Goal: Task Accomplishment & Management: Use online tool/utility

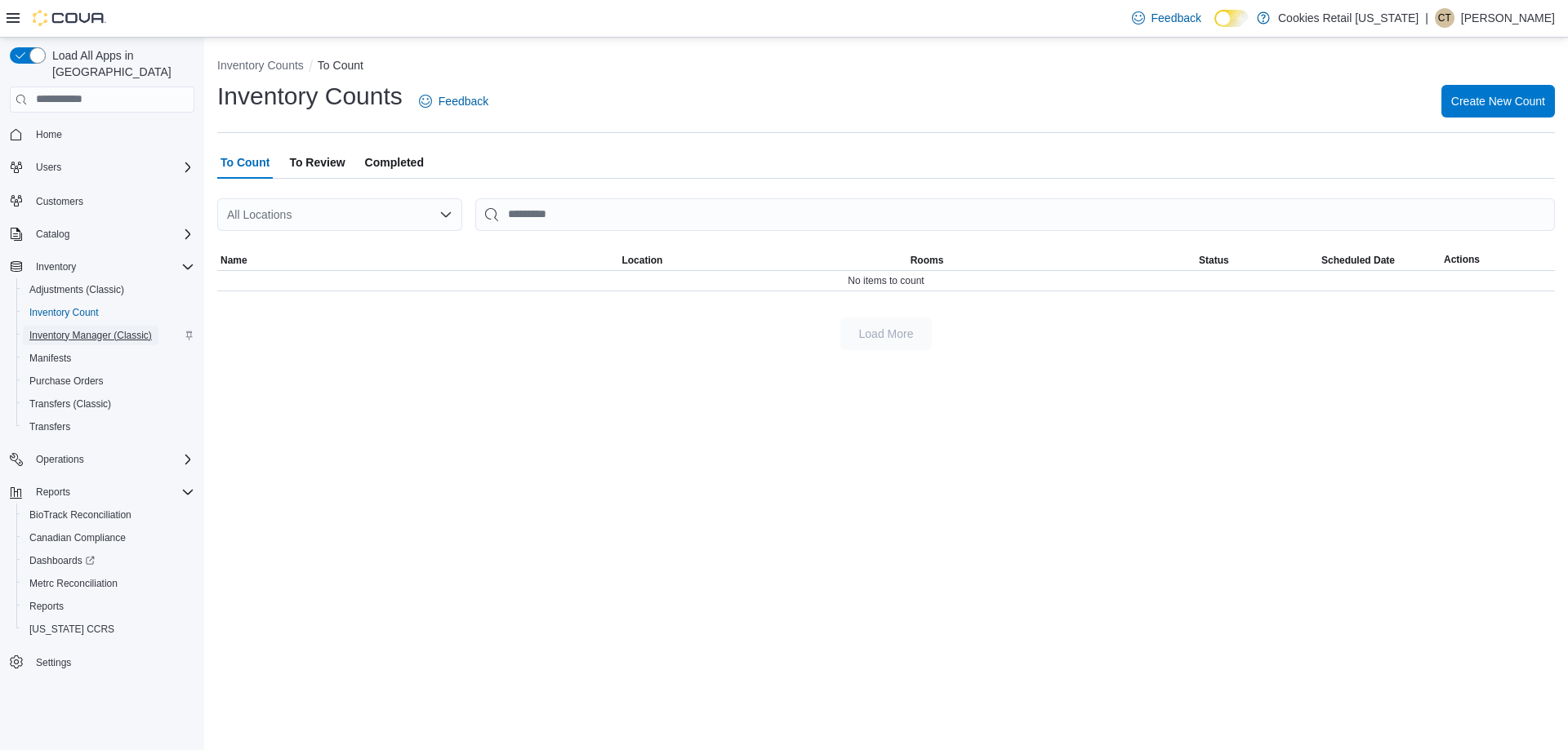
click at [119, 329] on span "Inventory Manager (Classic)" at bounding box center [90, 336] width 122 height 13
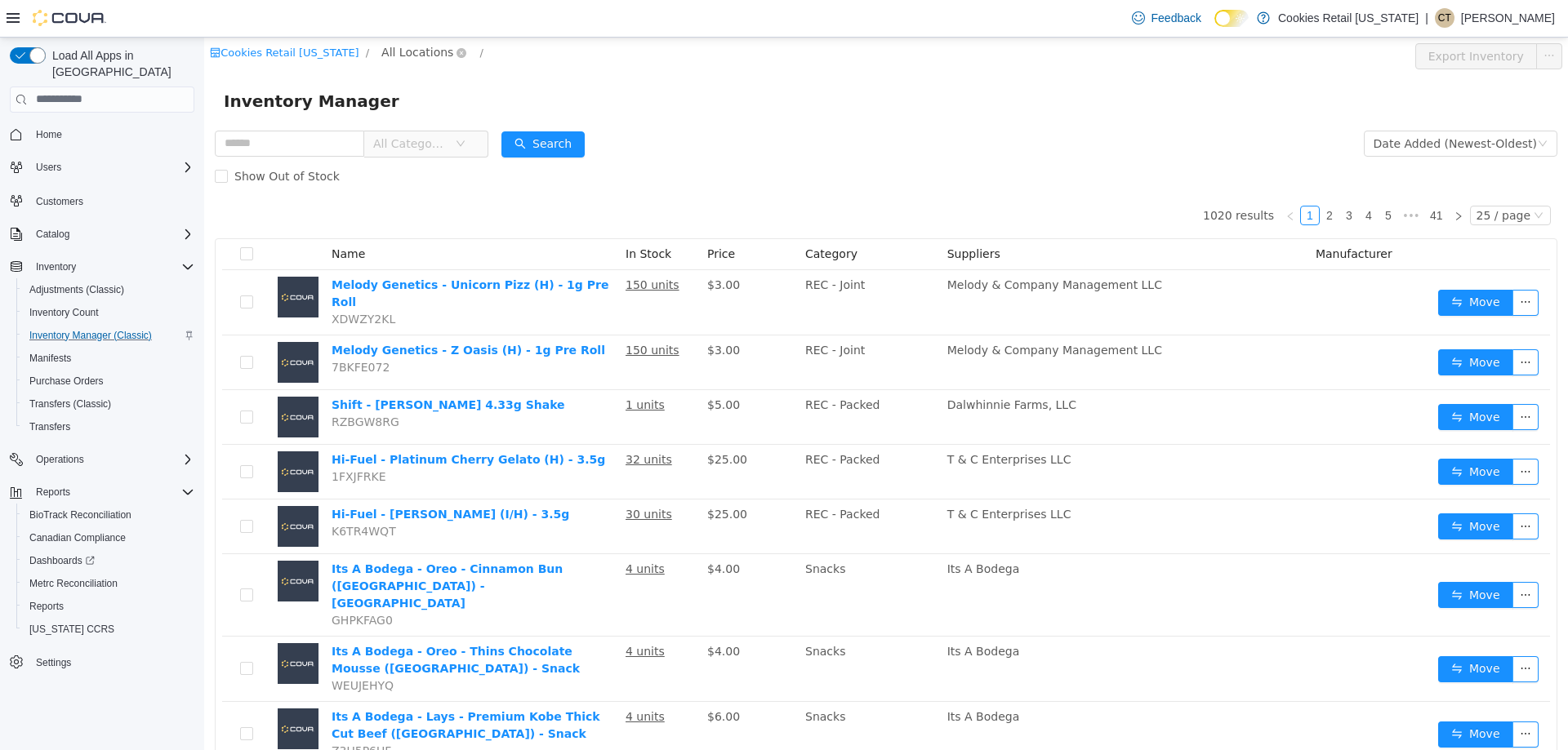
click at [399, 53] on span "All Locations" at bounding box center [417, 51] width 72 height 18
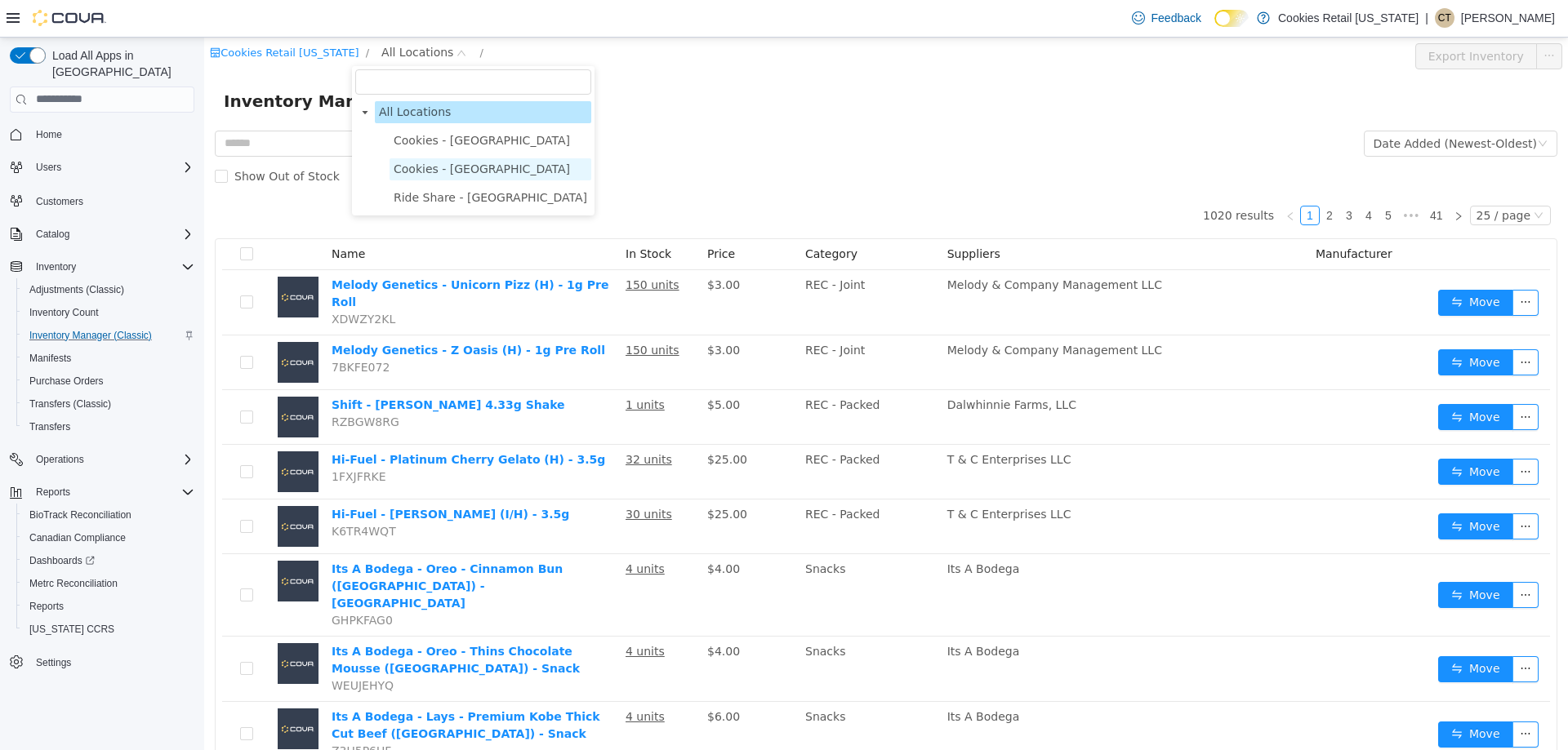
click at [417, 175] on span "Cookies - Commerce City" at bounding box center [482, 168] width 176 height 13
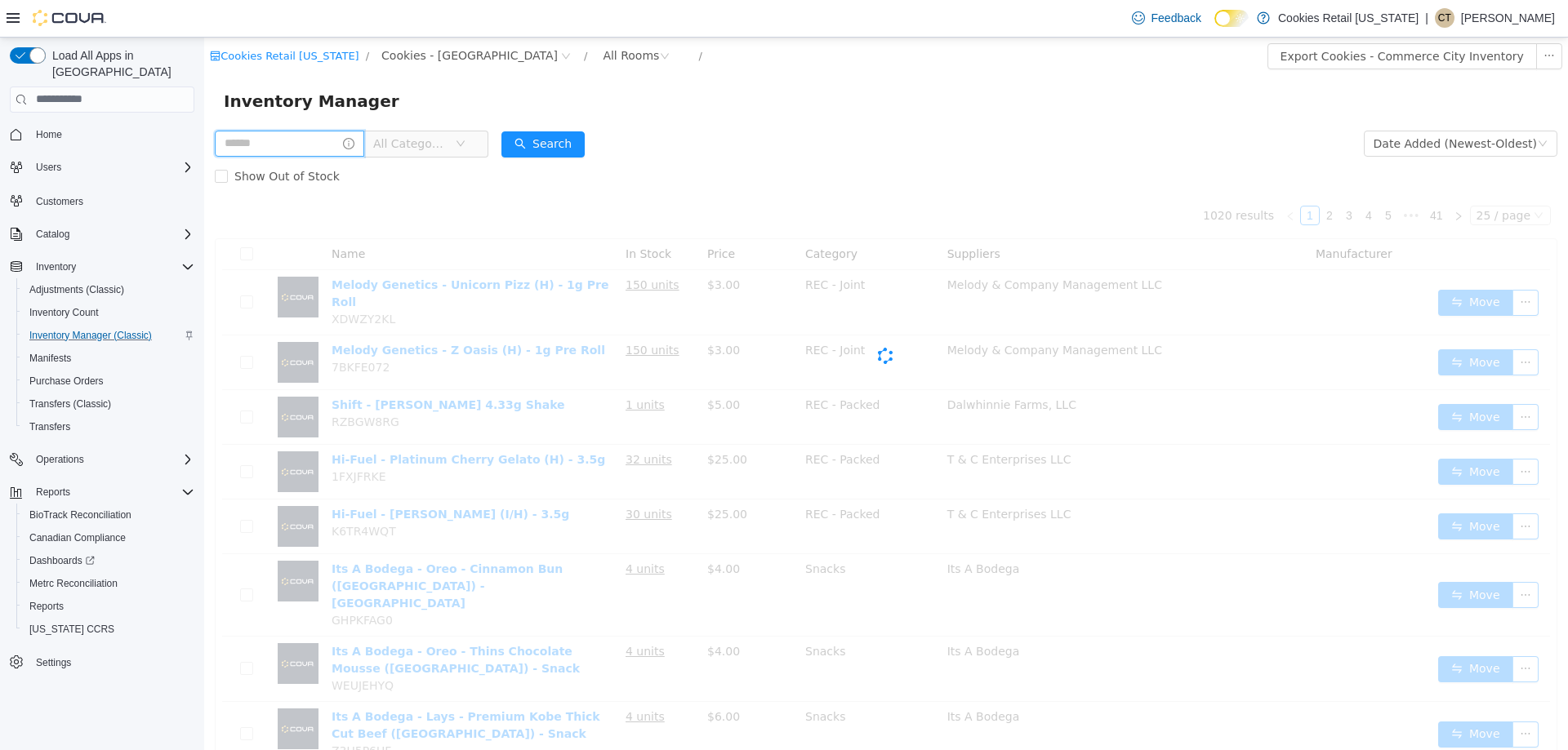
drag, startPoint x: 328, startPoint y: 146, endPoint x: 327, endPoint y: 135, distance: 11.0
click at [328, 146] on input "text" at bounding box center [290, 143] width 150 height 26
type input "**********"
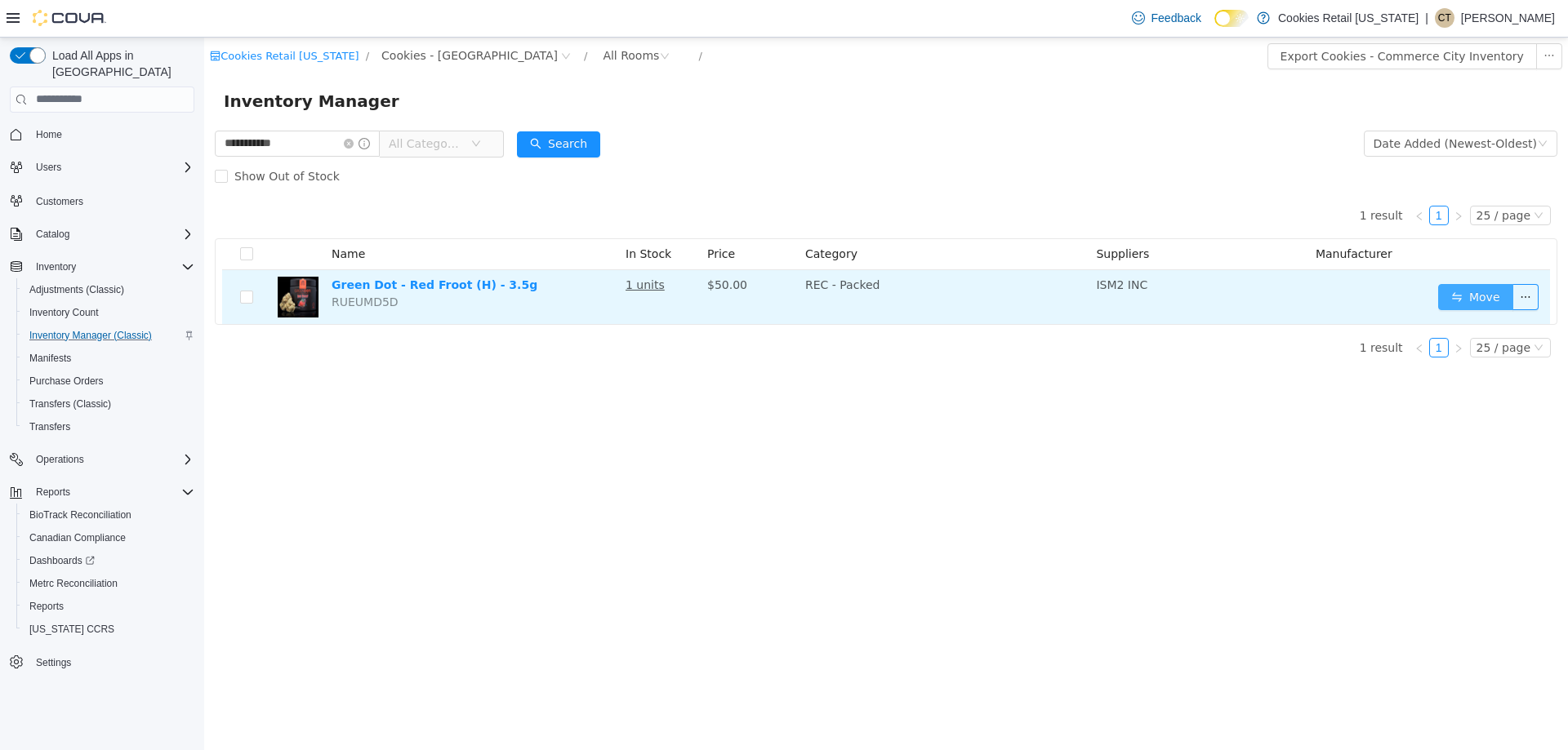
click at [1492, 305] on button "Move" at bounding box center [1475, 297] width 75 height 26
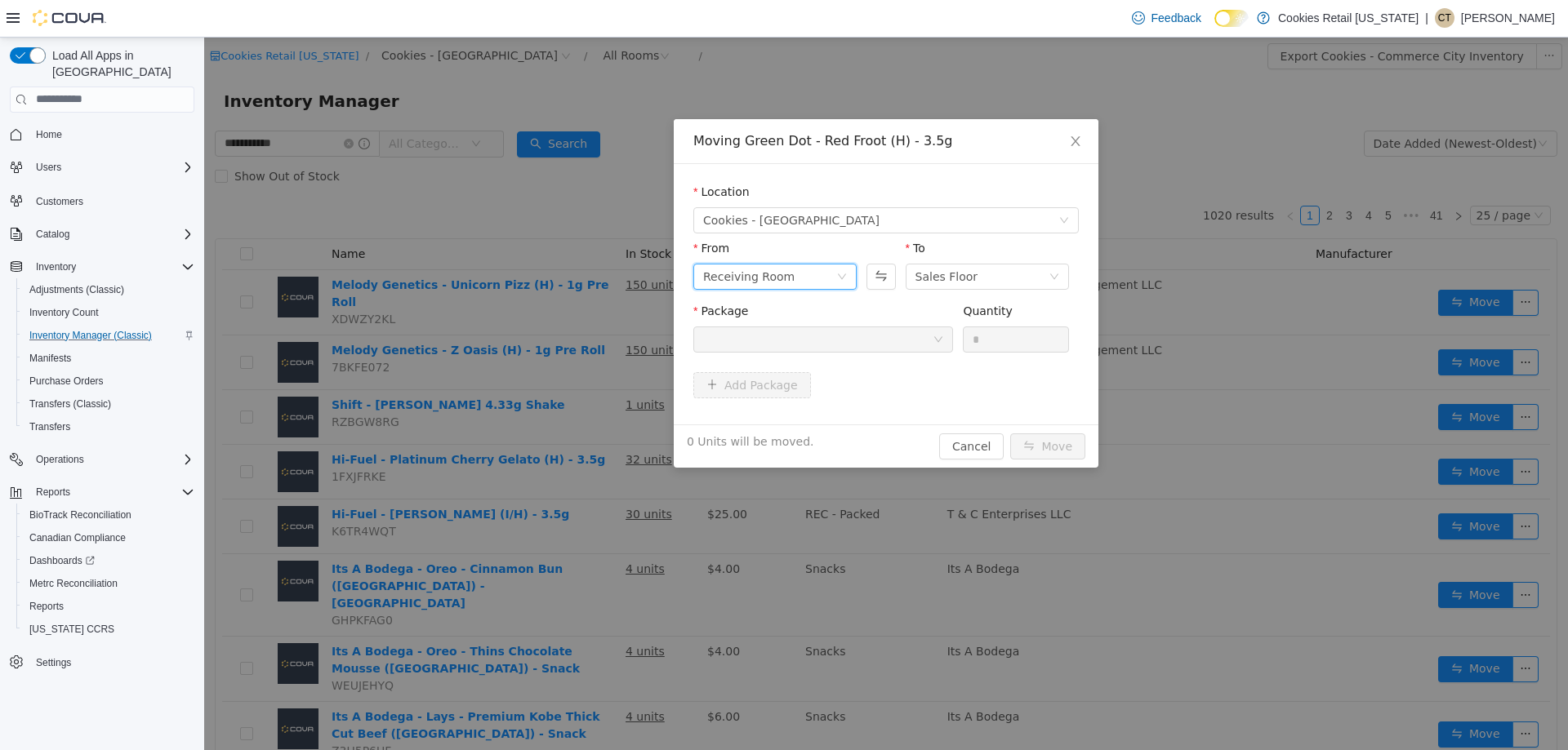
click at [829, 276] on div "Receiving Room" at bounding box center [769, 276] width 133 height 25
click at [757, 404] on li "Display" at bounding box center [775, 413] width 164 height 26
click at [864, 340] on div at bounding box center [818, 339] width 230 height 25
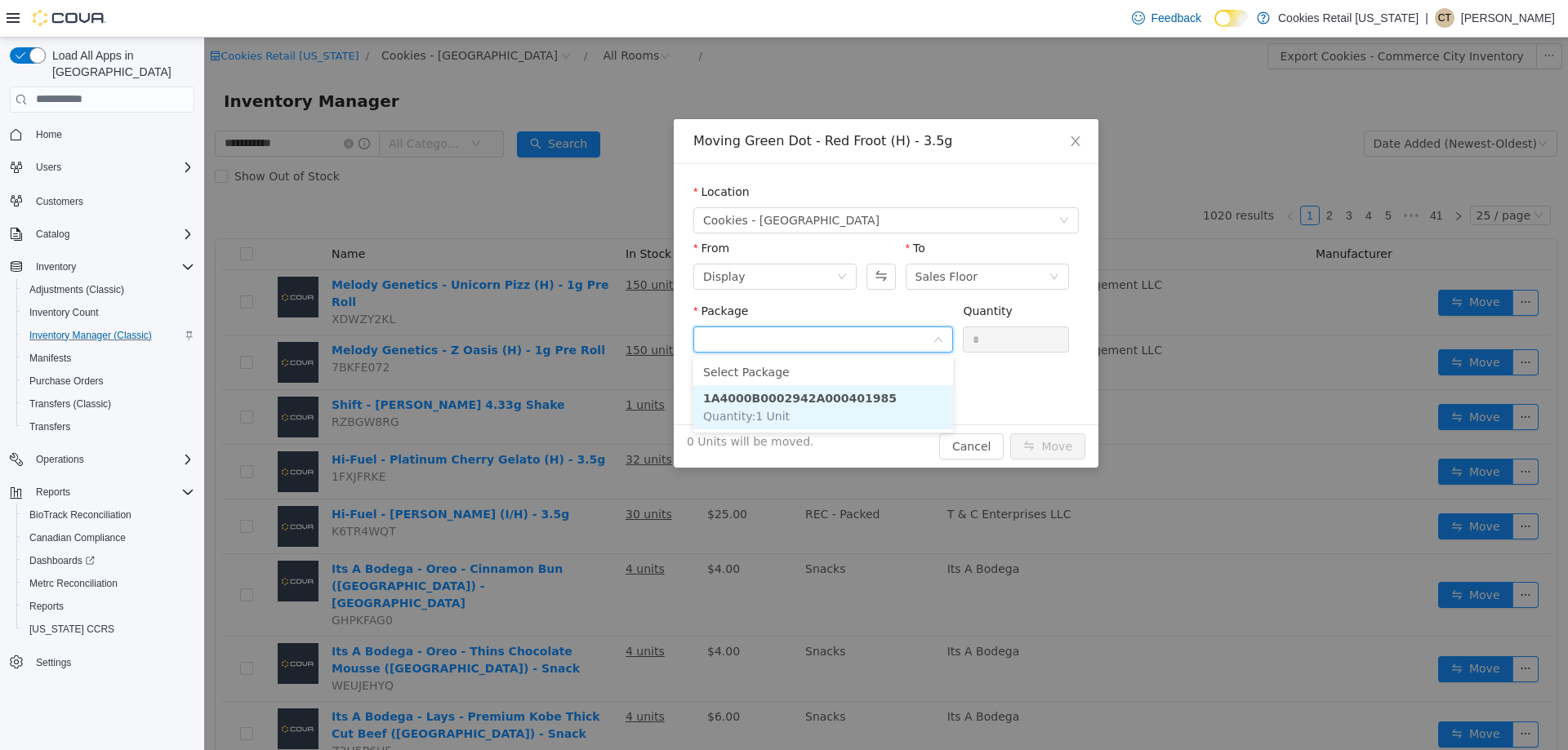
click at [850, 388] on li "1A4000B0002942A000401985 Quantity : 1 Unit" at bounding box center [823, 407] width 259 height 44
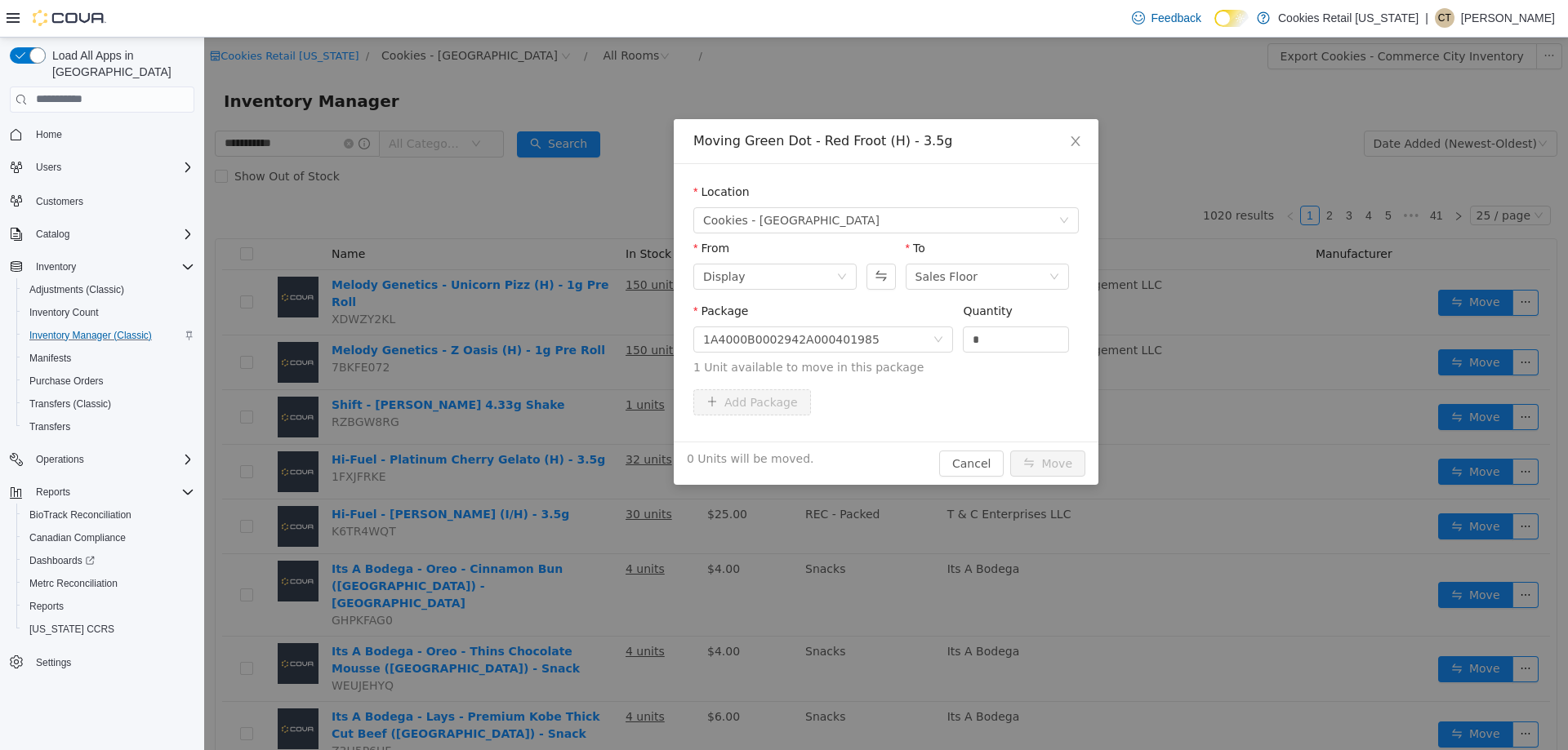
click at [952, 352] on div "Package 1A4000B0002942A000401985" at bounding box center [823, 330] width 259 height 57
click at [981, 341] on input "*" at bounding box center [1015, 339] width 104 height 25
drag, startPoint x: 989, startPoint y: 340, endPoint x: 823, endPoint y: 316, distance: 167.7
click at [907, 319] on span "Package 1A4000B0002942A000401985 Quantity * 1 Unit available to move in this pa…" at bounding box center [886, 340] width 385 height 72
type input "*"
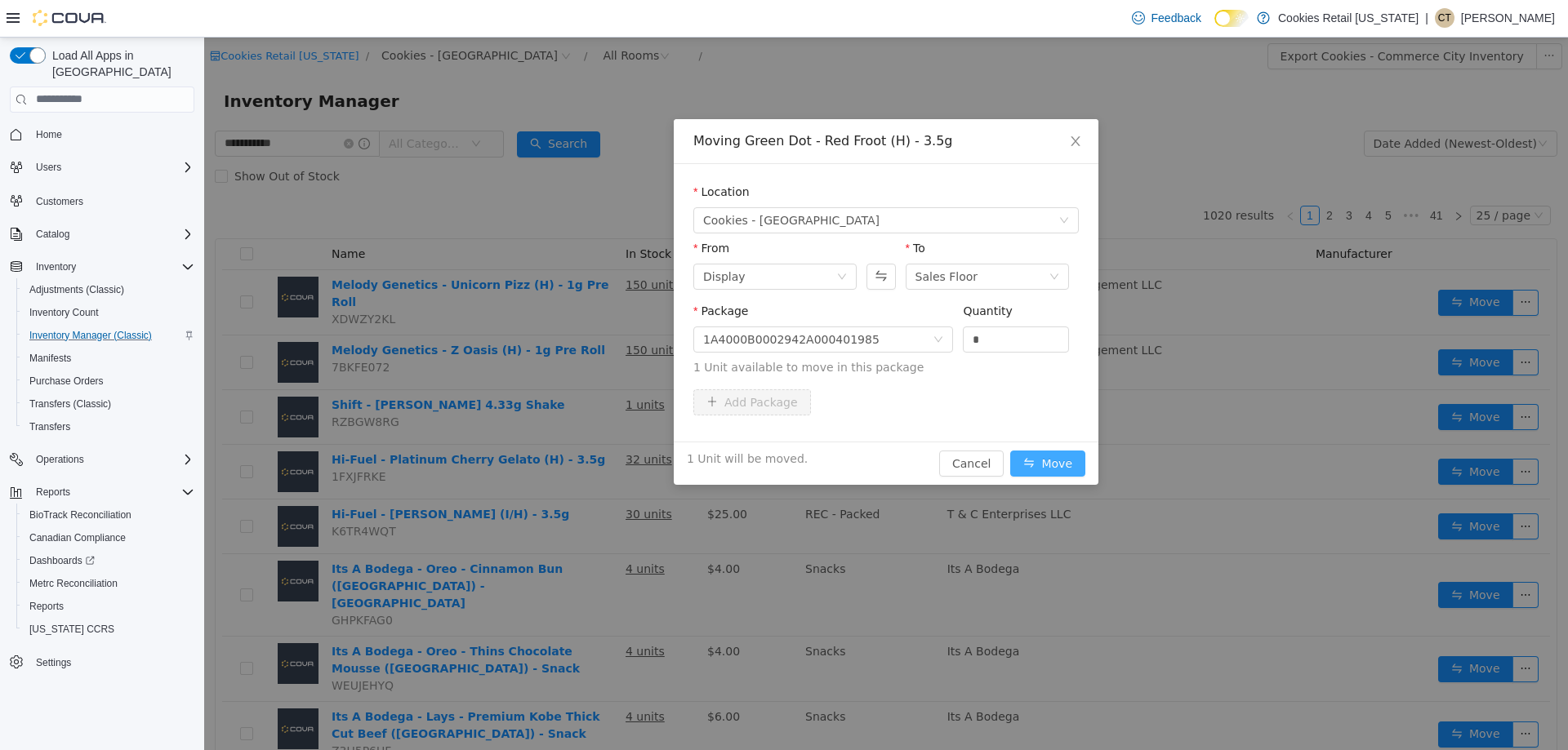
click at [1069, 453] on button "Move" at bounding box center [1048, 463] width 75 height 26
